Goal: Communication & Community: Answer question/provide support

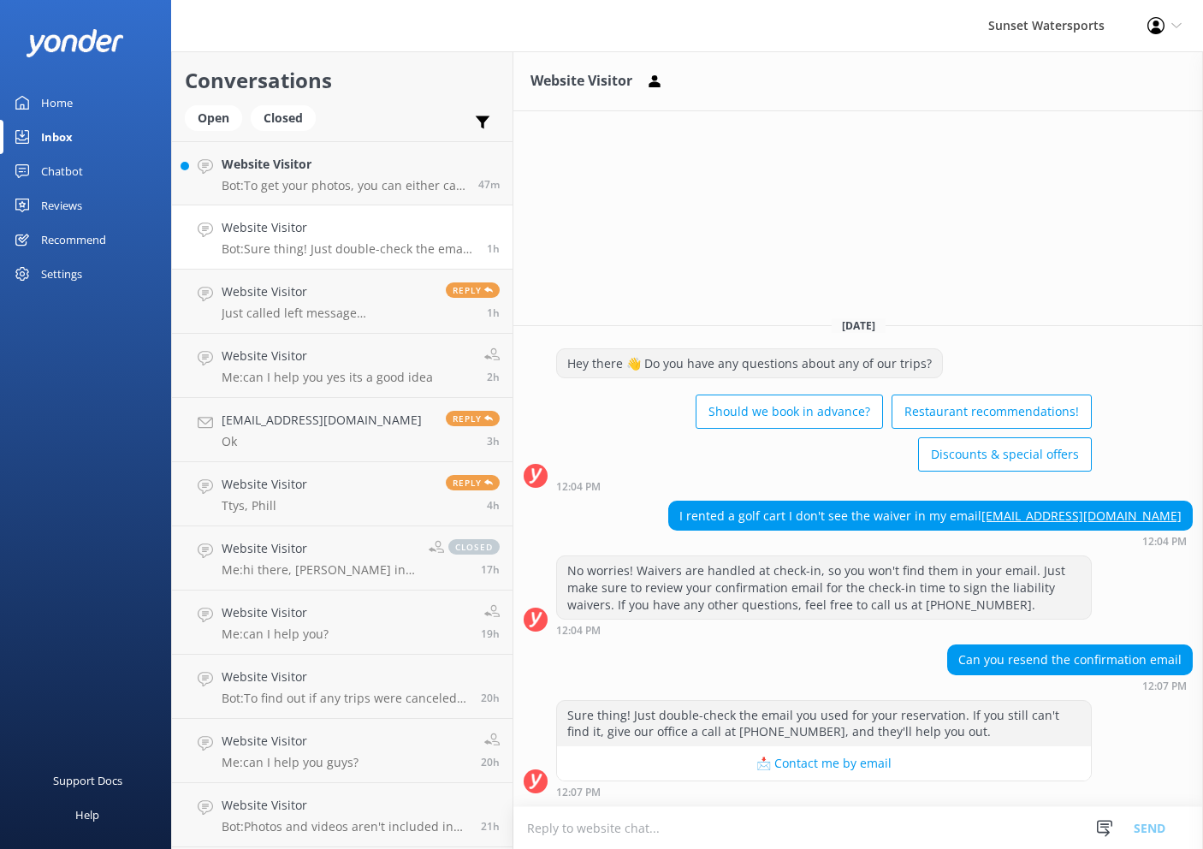
click at [362, 157] on h4 "Website Visitor" at bounding box center [344, 164] width 244 height 19
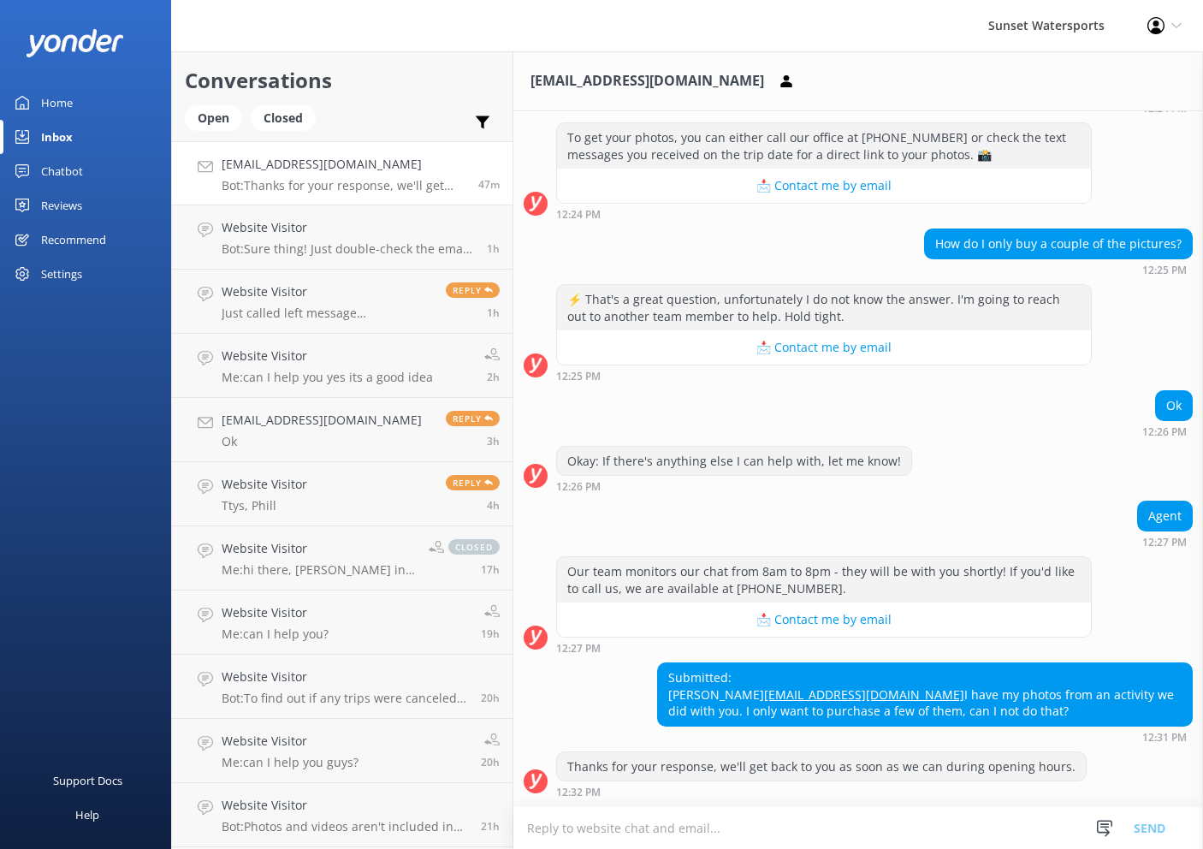
scroll to position [-1, 1]
click at [830, 826] on textarea at bounding box center [857, 828] width 689 height 42
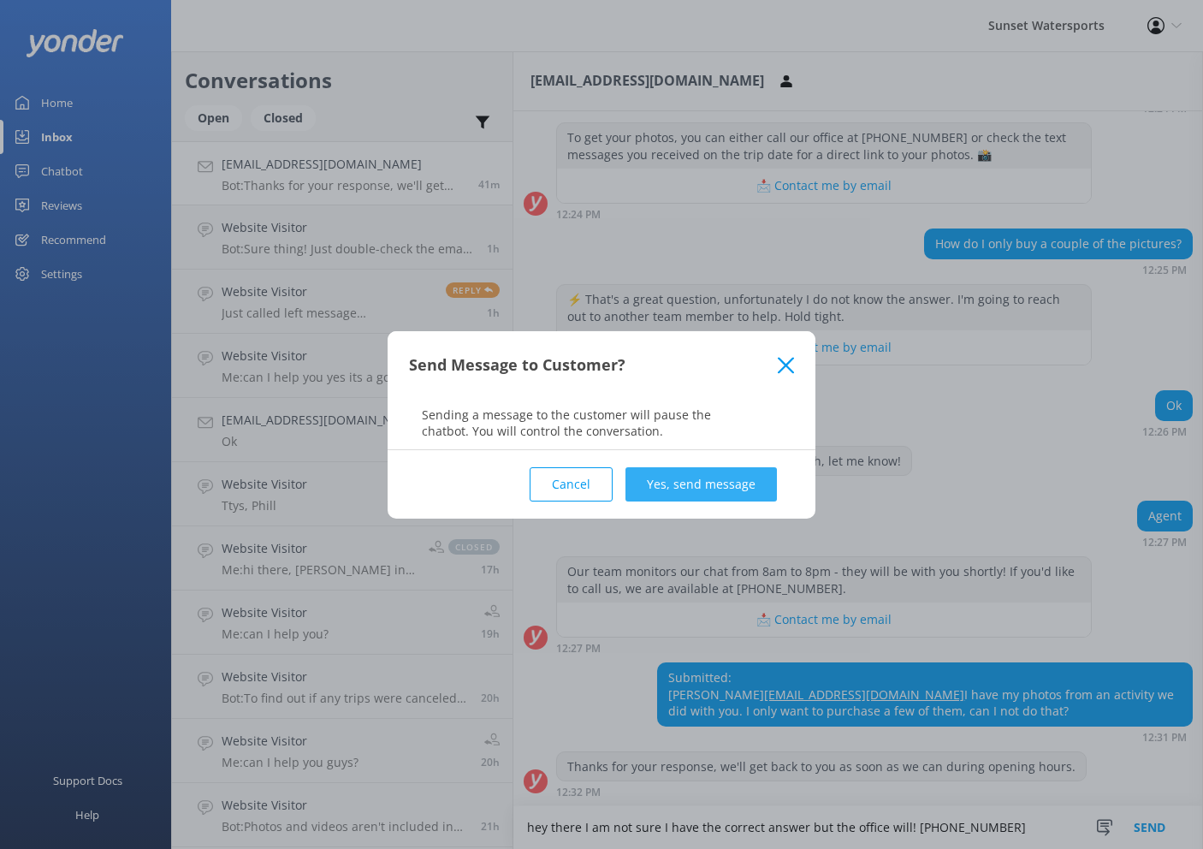
type textarea "hey there I am not sure I have the correct answer but the office will! [PHONE_N…"
click at [652, 483] on button "Yes, send message" at bounding box center [700, 484] width 151 height 34
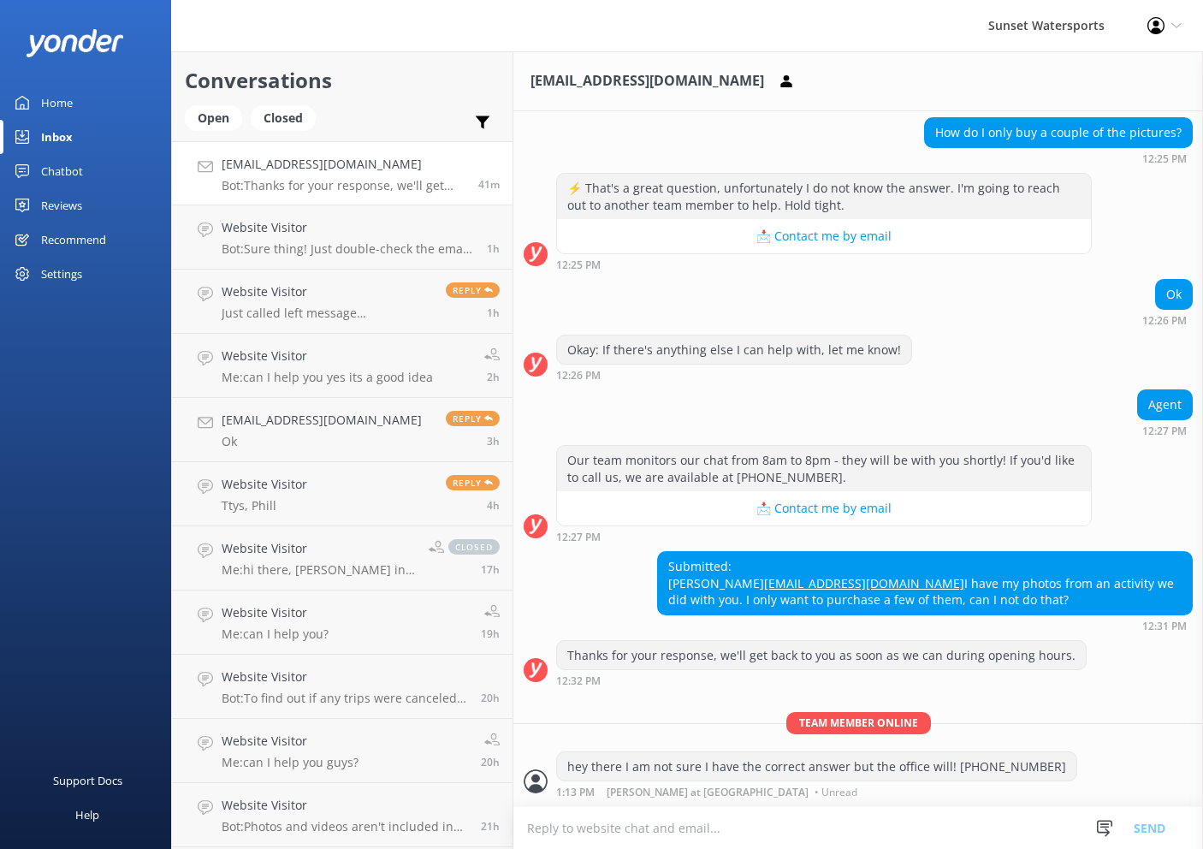
scroll to position [375, 0]
click at [846, 832] on textarea at bounding box center [857, 828] width 689 height 42
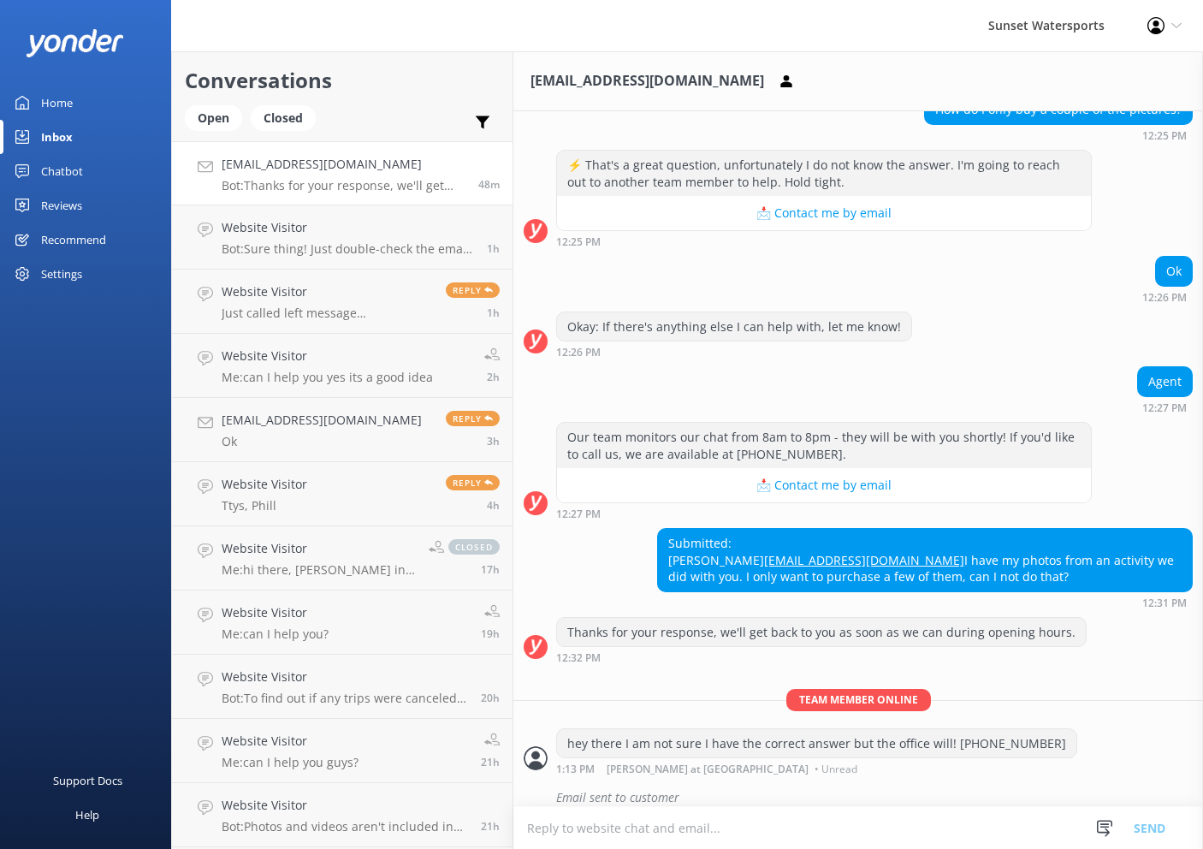
scroll to position [412, 0]
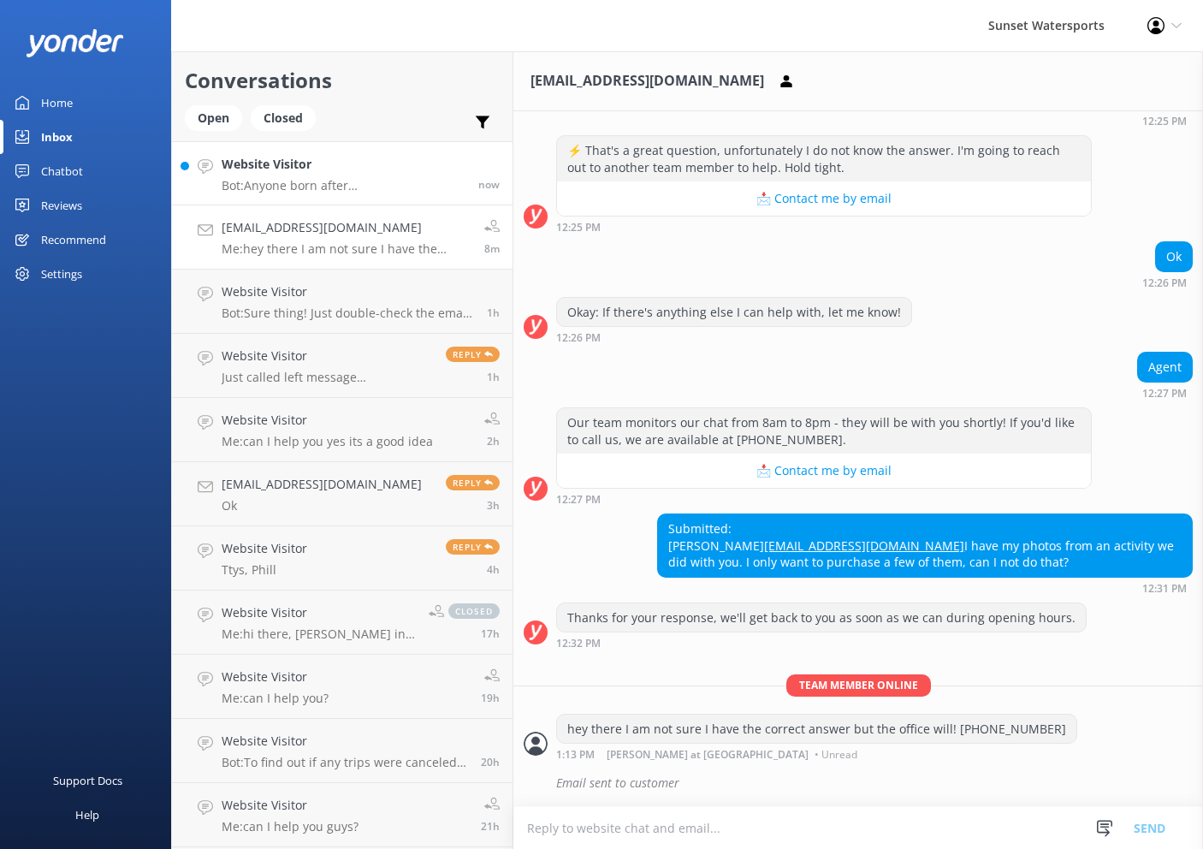
click at [383, 163] on h4 "Website Visitor" at bounding box center [344, 164] width 244 height 19
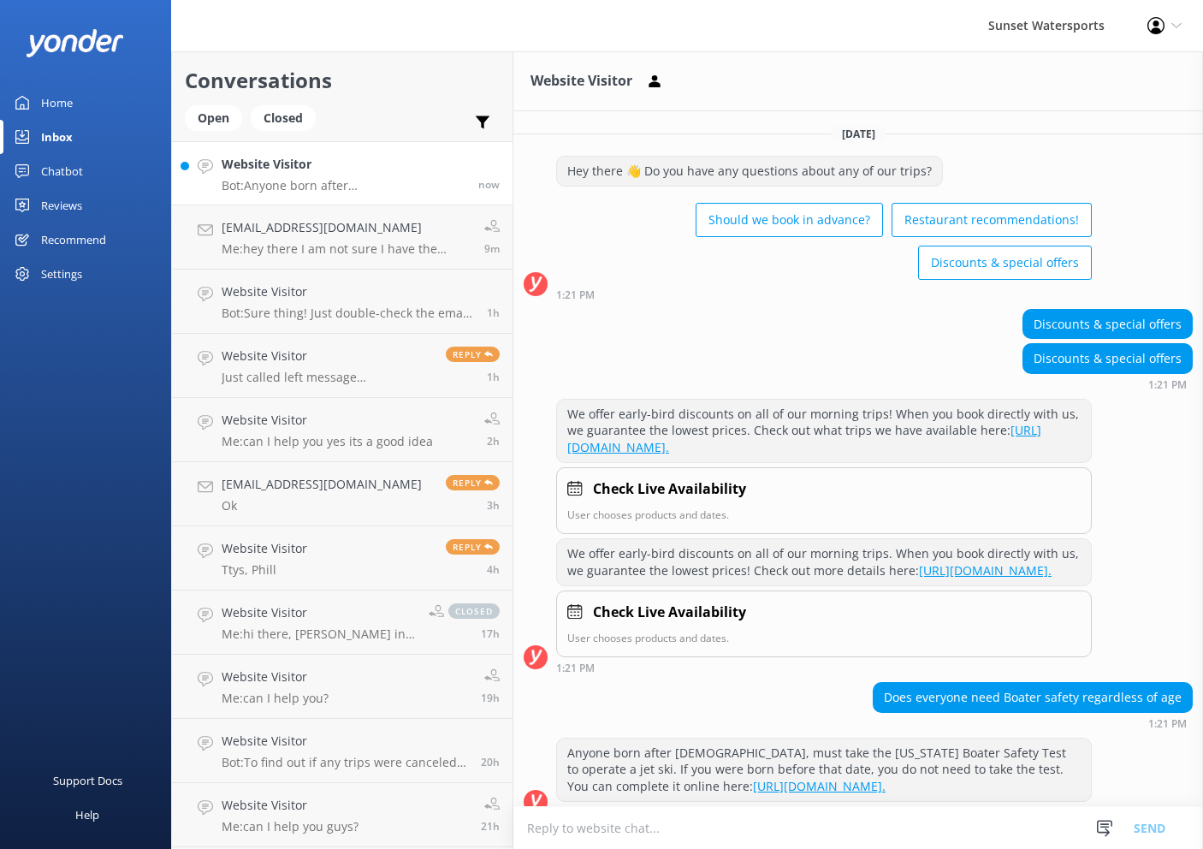
scroll to position [61, 0]
